Goal: Information Seeking & Learning: Learn about a topic

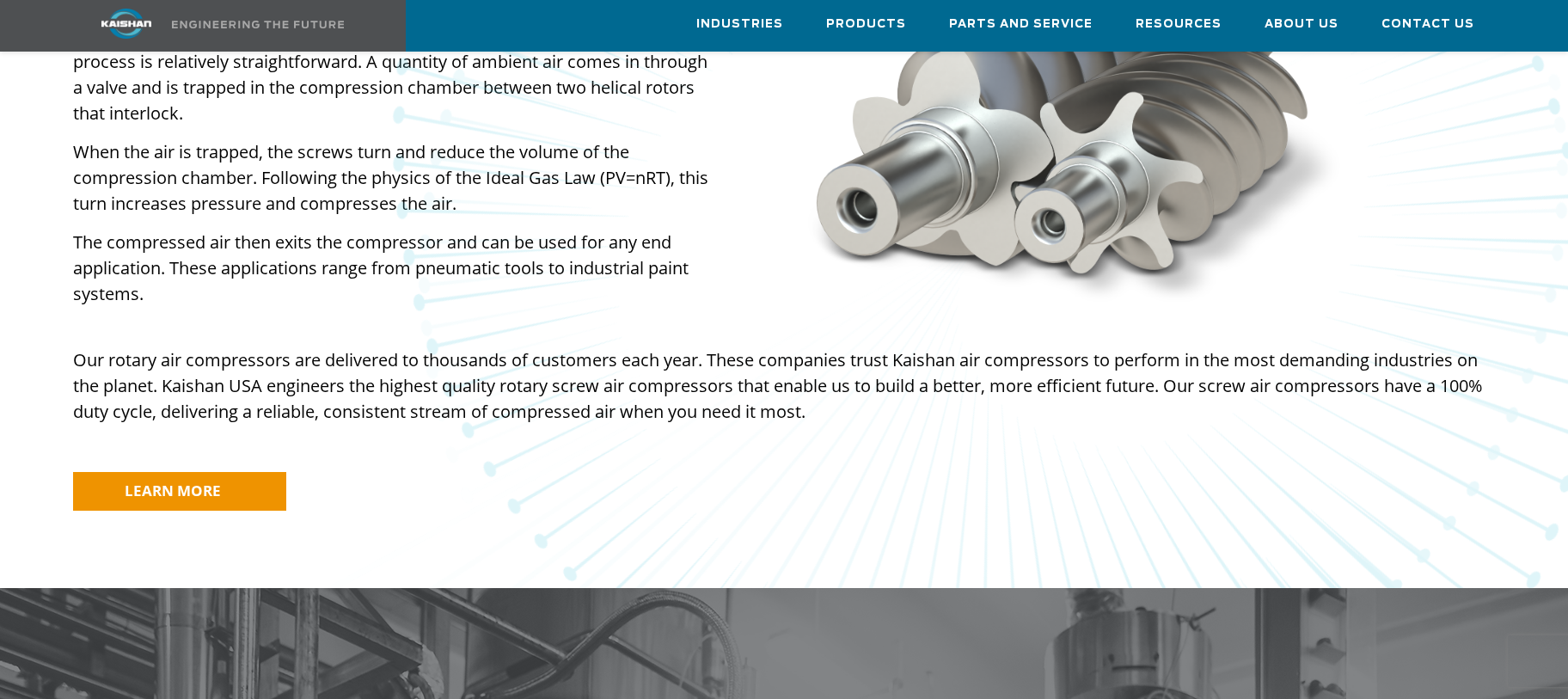
scroll to position [1375, 0]
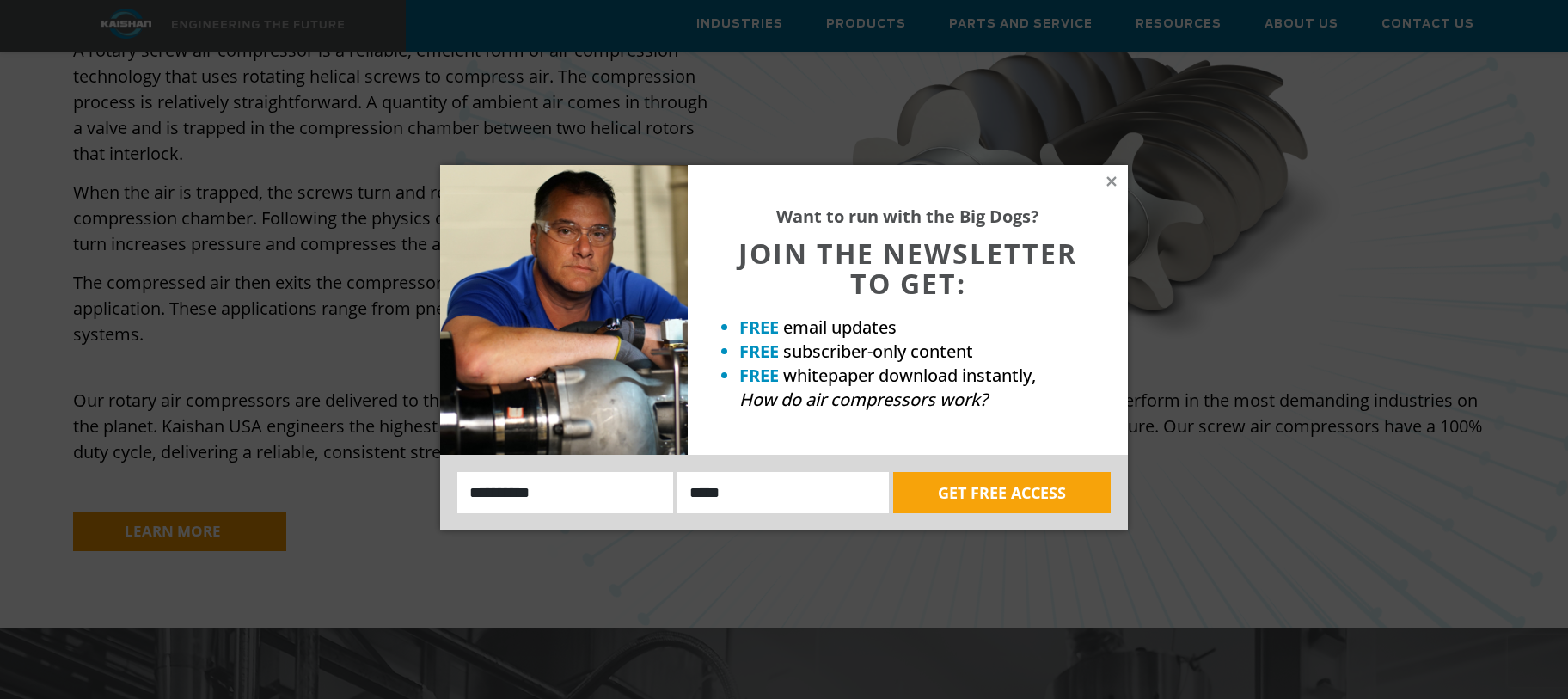
click at [1125, 178] on div "Want to run with the Big Dogs? JOIN THE NEWSLETTER TO GET: FREE email updates F…" at bounding box center [908, 310] width 441 height 290
click at [1107, 181] on icon at bounding box center [1111, 182] width 15 height 15
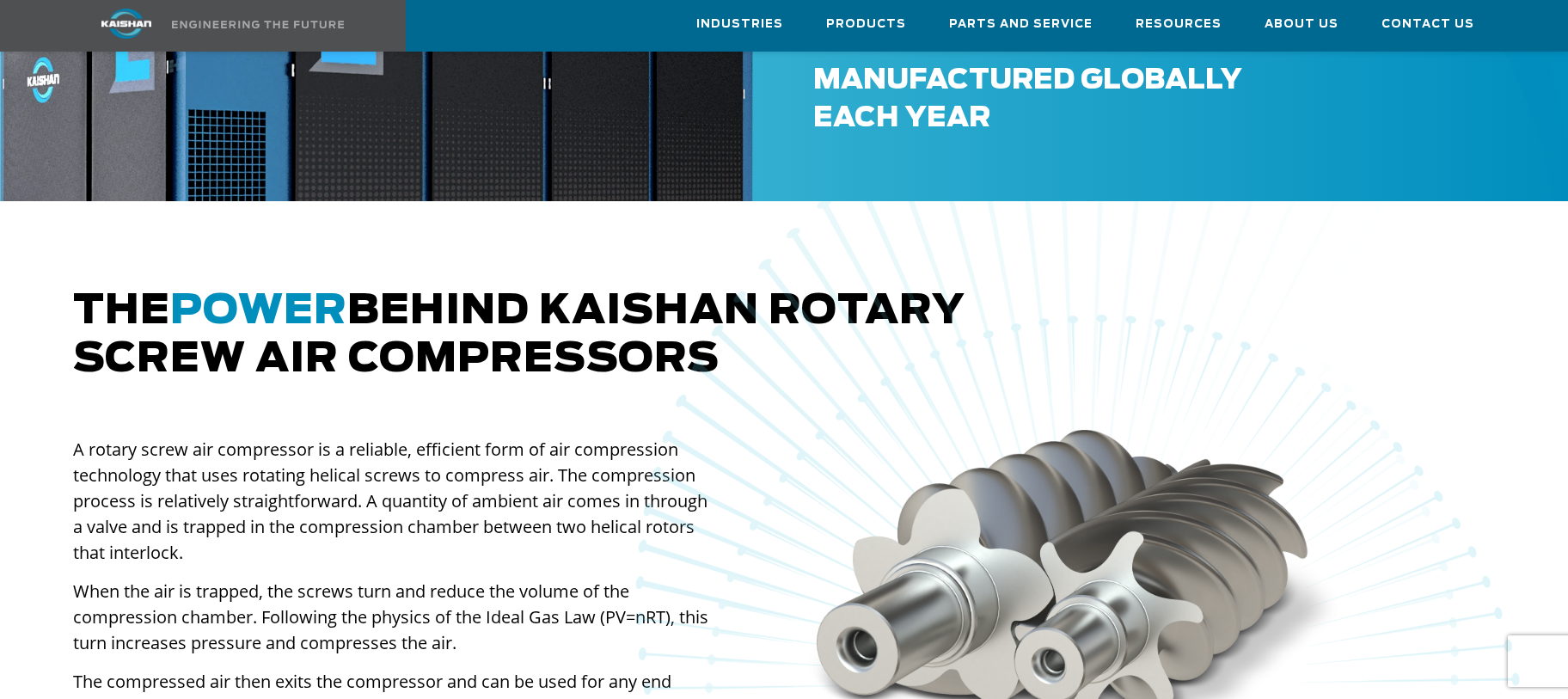
scroll to position [945, 0]
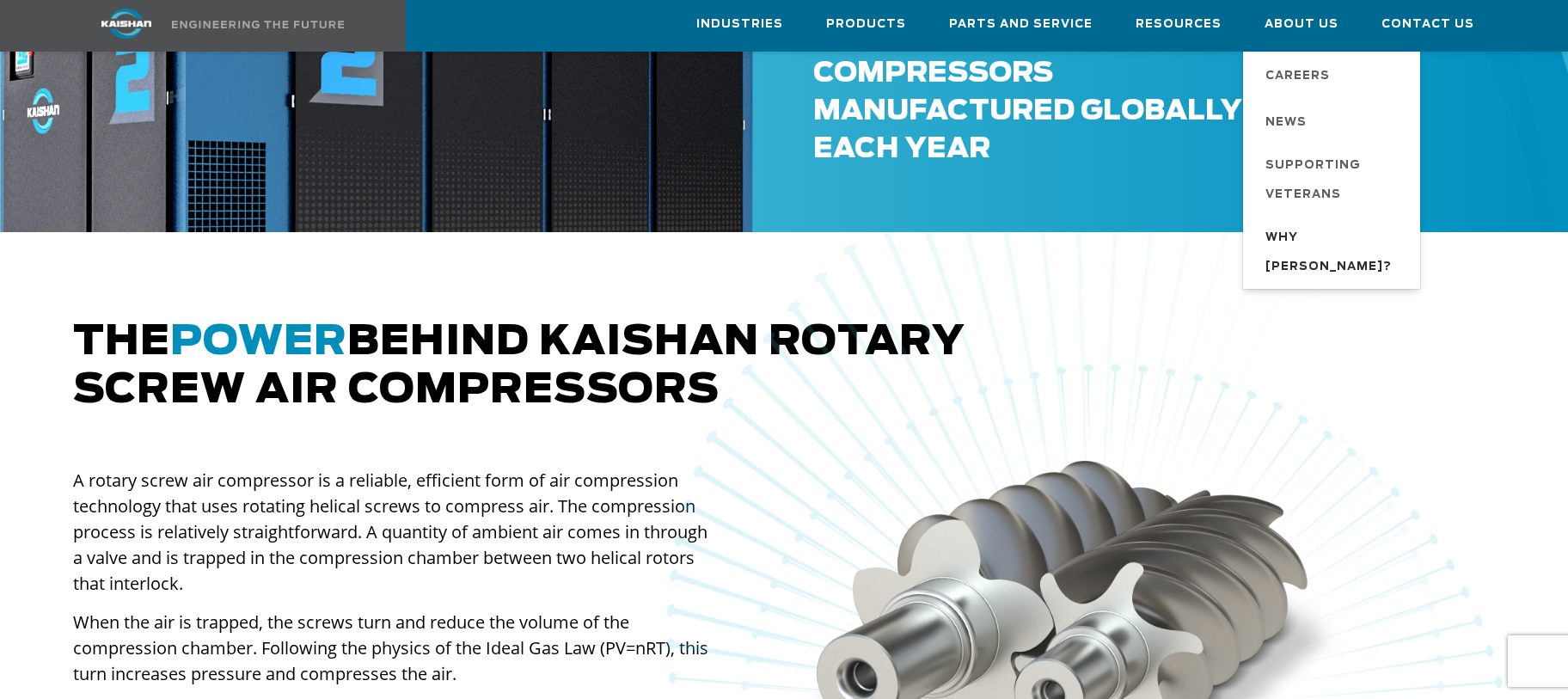
click at [1303, 233] on span "Why [PERSON_NAME]?" at bounding box center [1334, 252] width 138 height 58
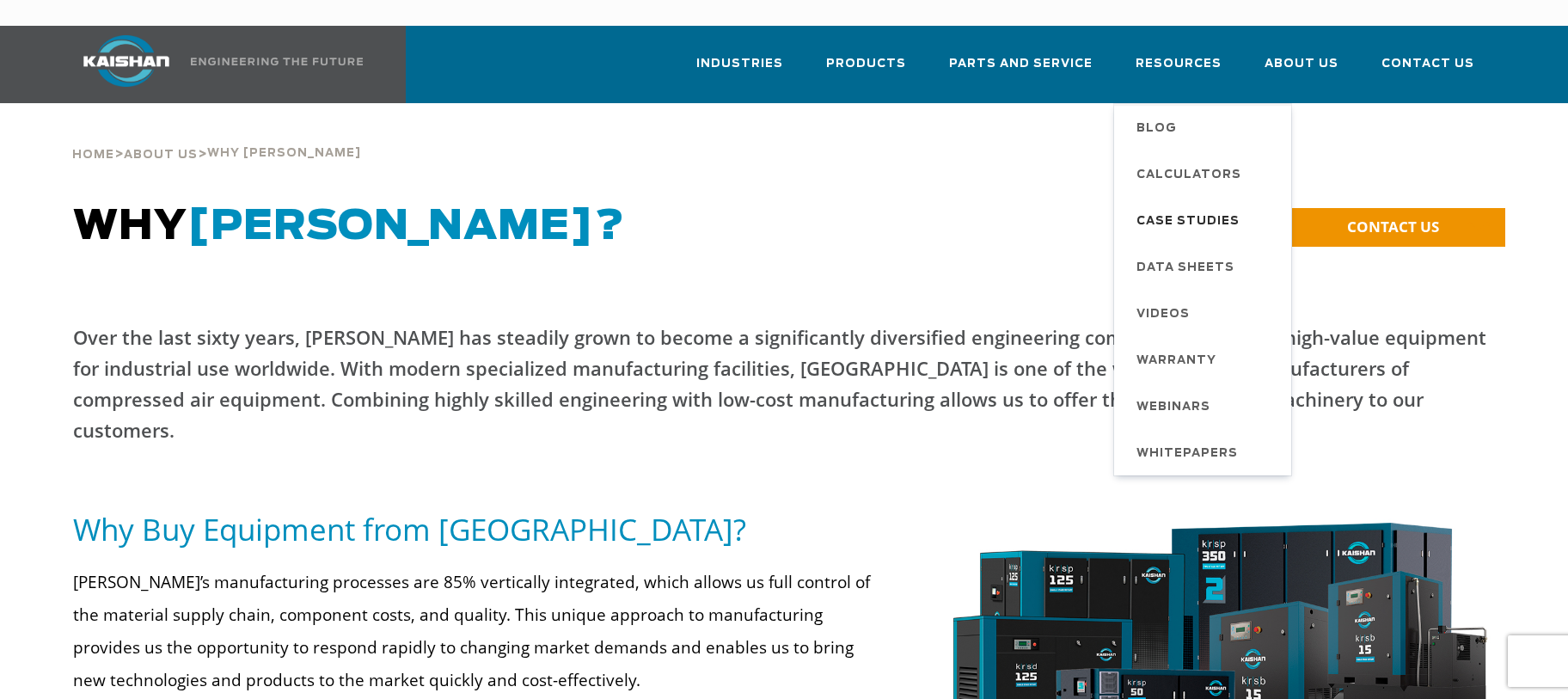
click at [1159, 207] on span "Case Studies" at bounding box center [1188, 222] width 103 height 29
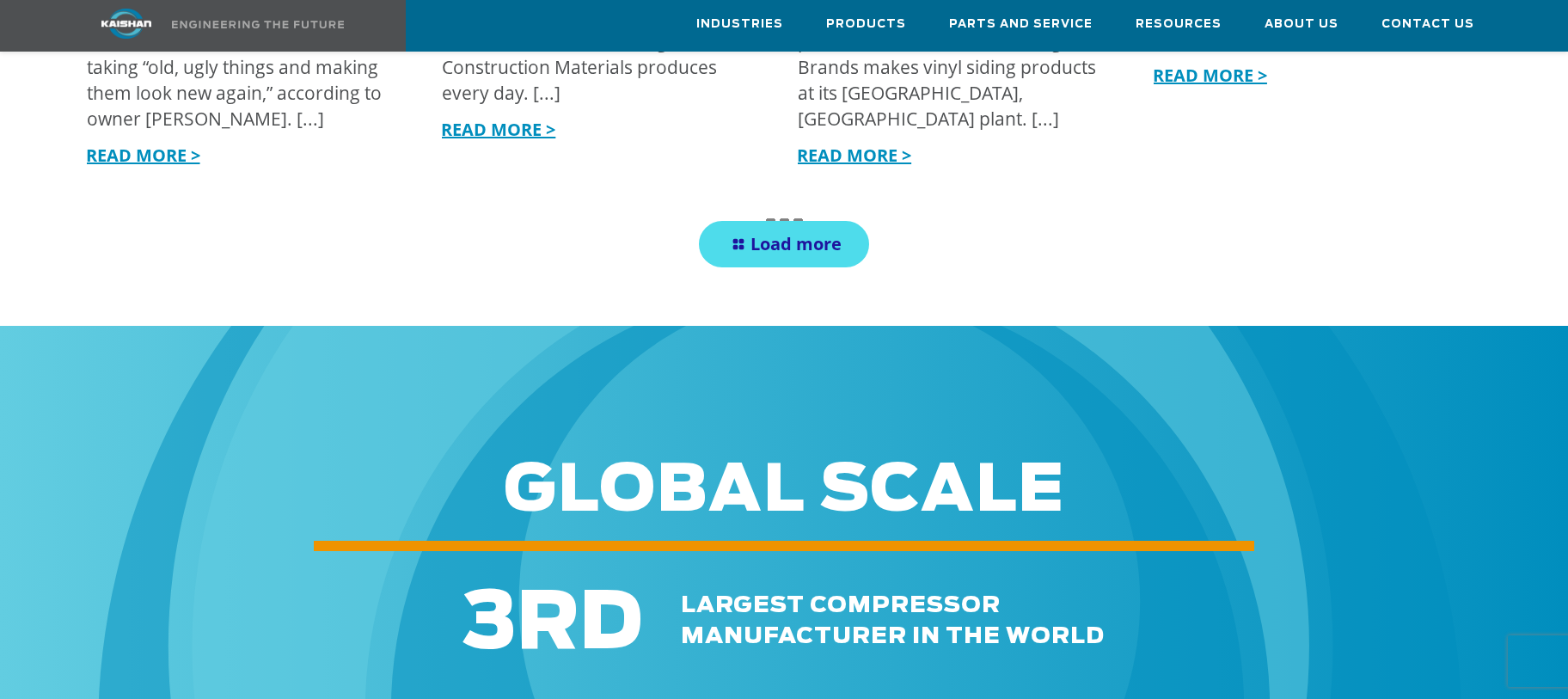
scroll to position [2235, 0]
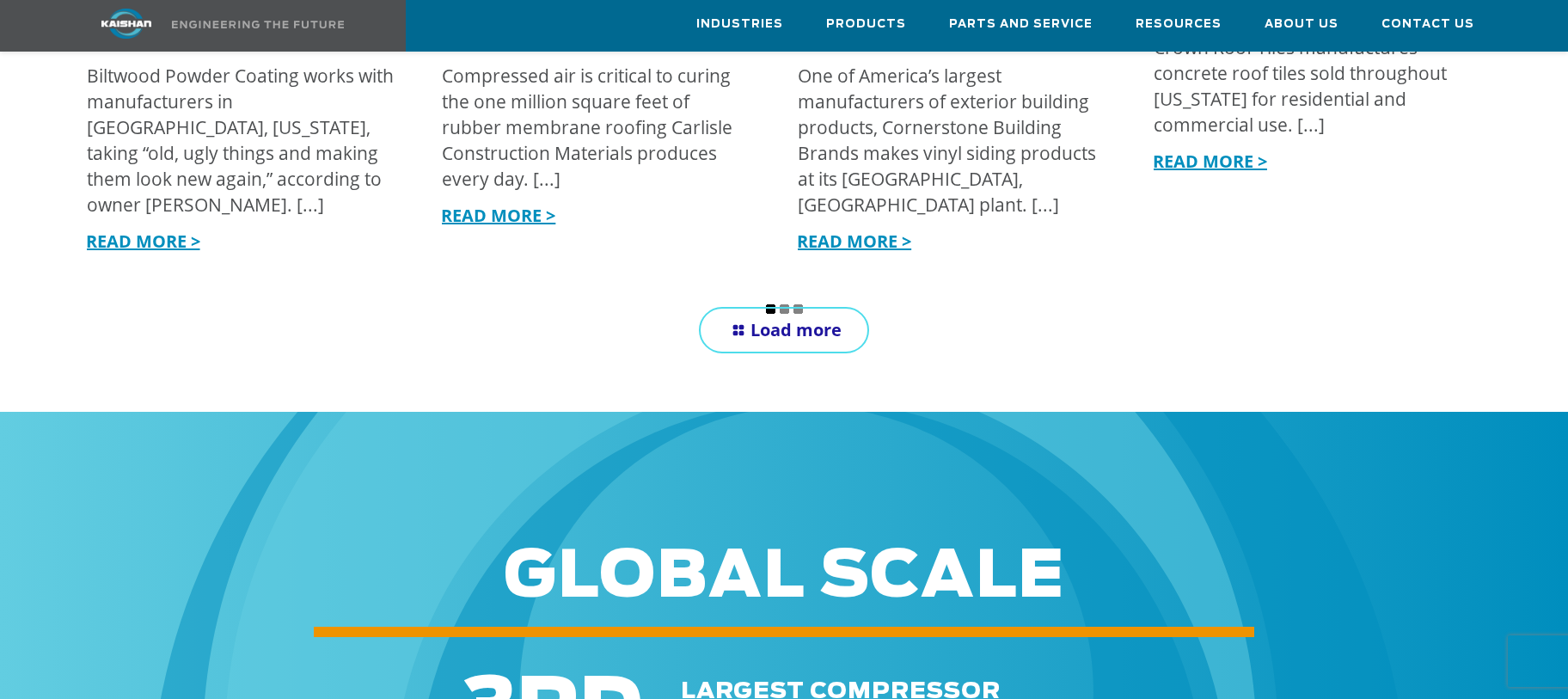
click at [765, 307] on link "Load more" at bounding box center [784, 330] width 170 height 47
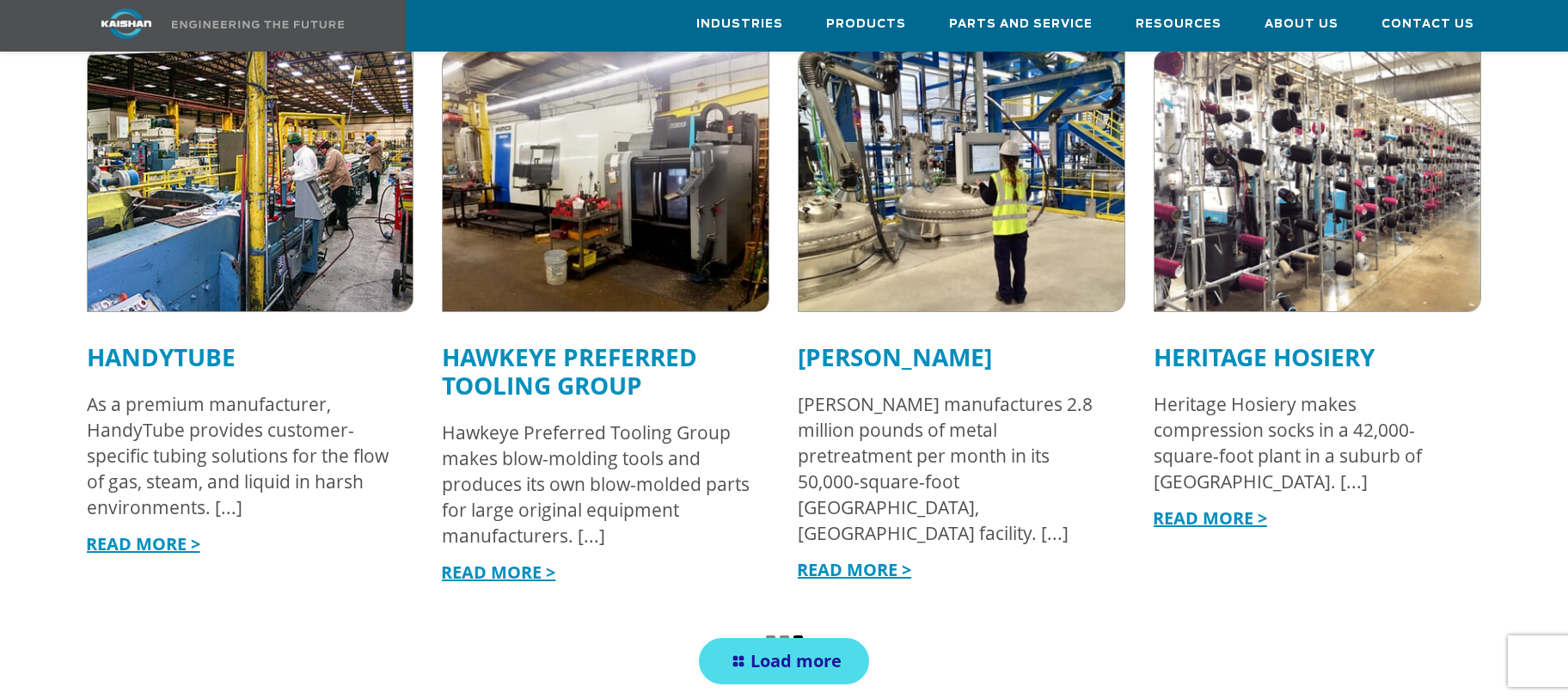
scroll to position [3095, 0]
